Goal: Find specific page/section: Find specific page/section

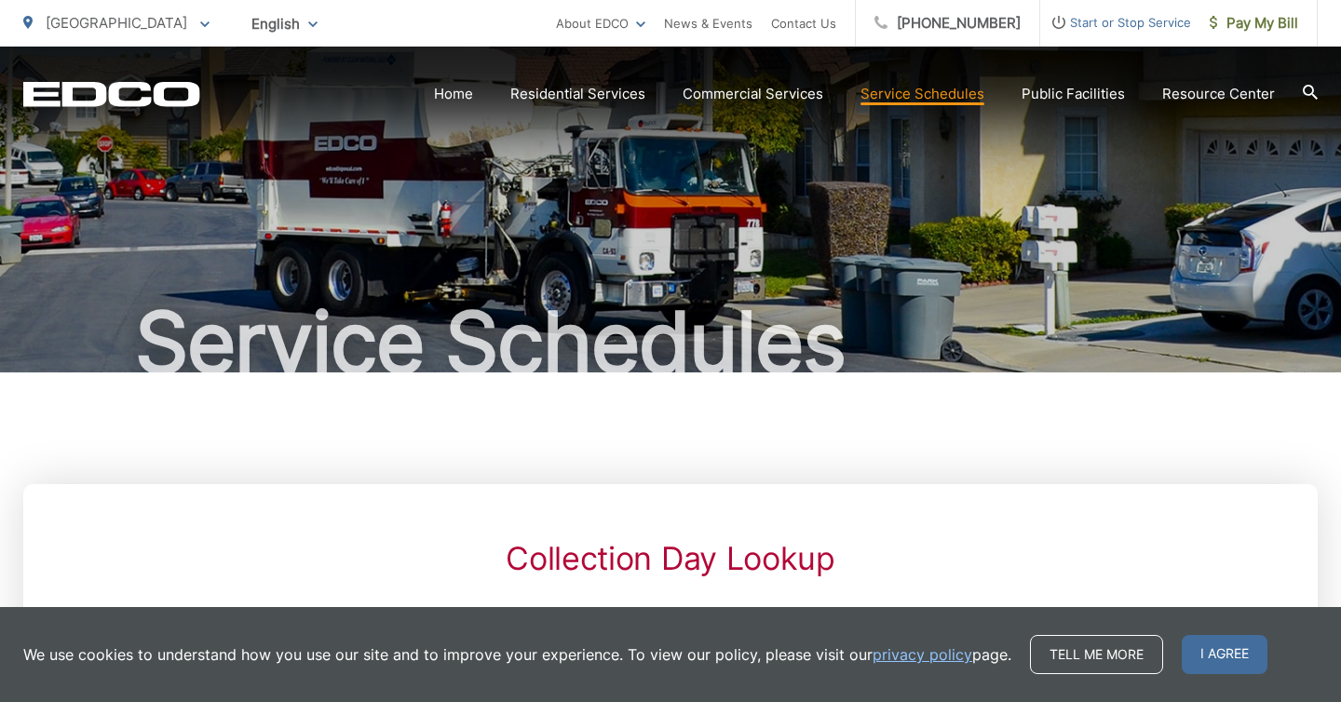
click at [930, 98] on link "Service Schedules" at bounding box center [922, 94] width 124 height 22
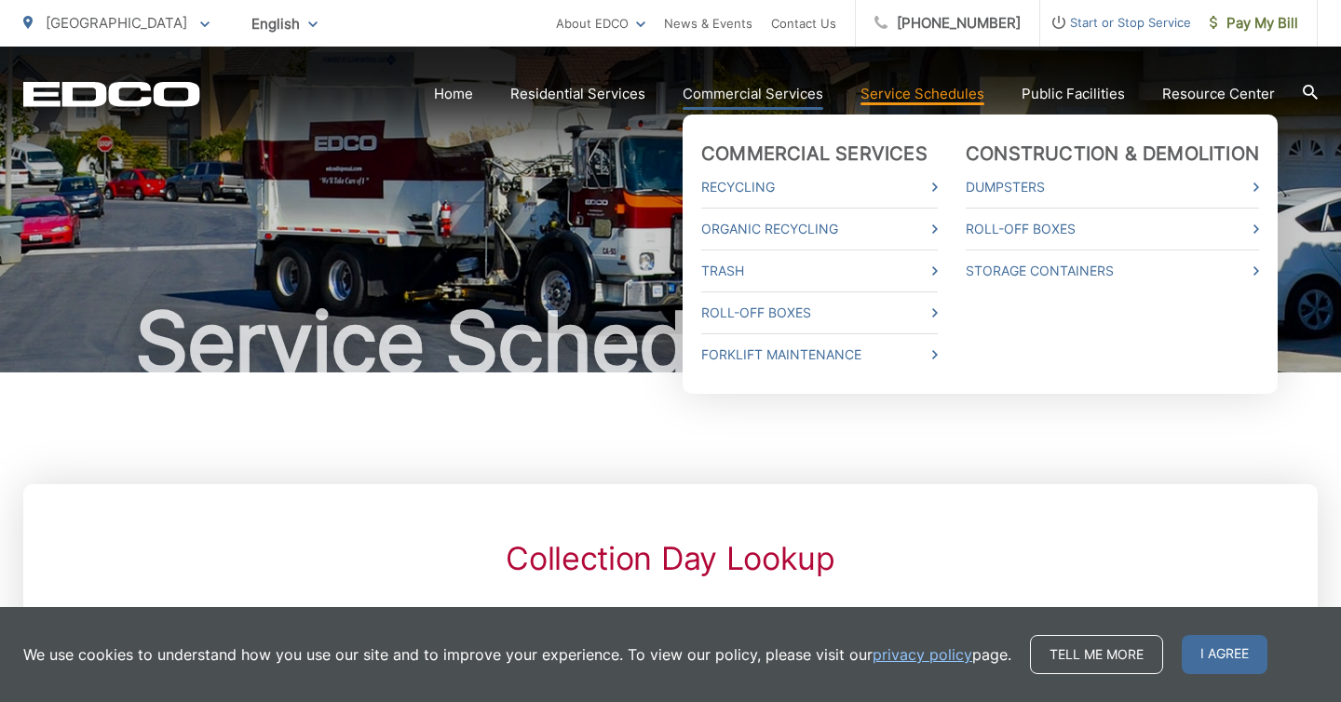
click at [764, 95] on link "Commercial Services" at bounding box center [752, 94] width 141 height 22
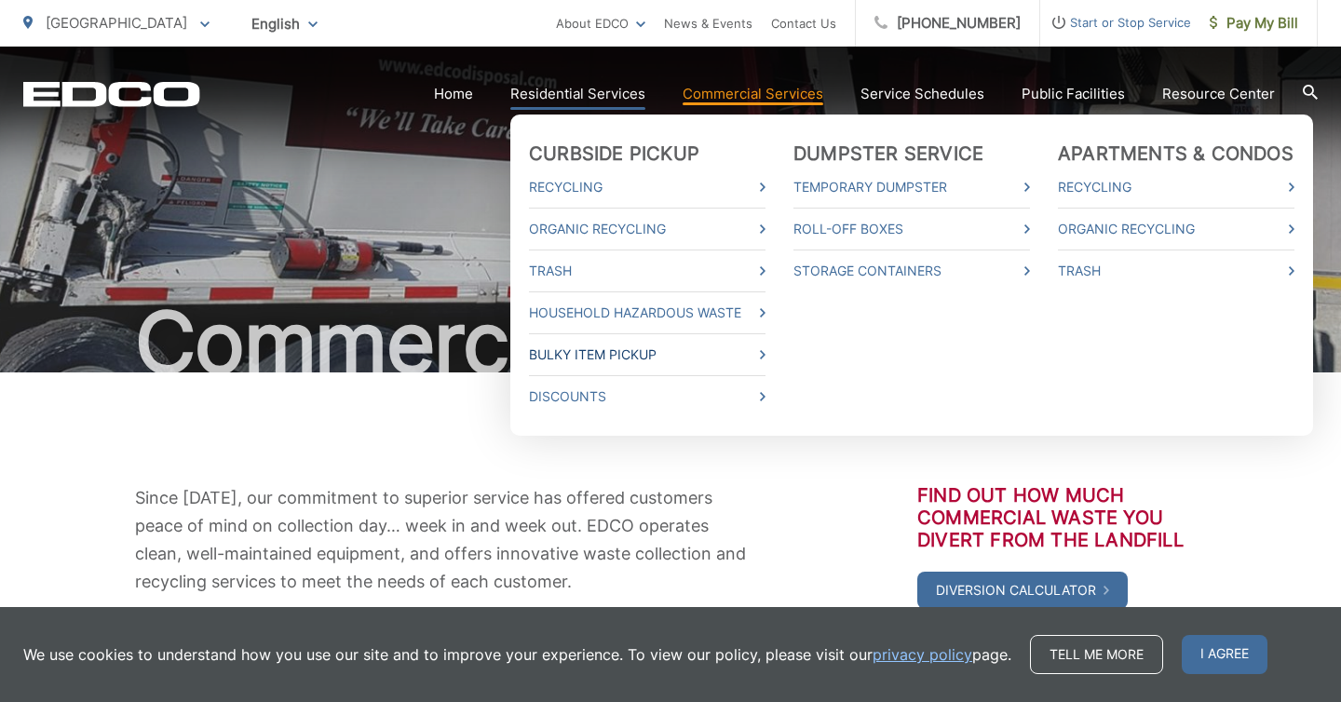
click at [617, 347] on link "Bulky Item Pickup" at bounding box center [647, 355] width 236 height 22
